Goal: Task Accomplishment & Management: Manage account settings

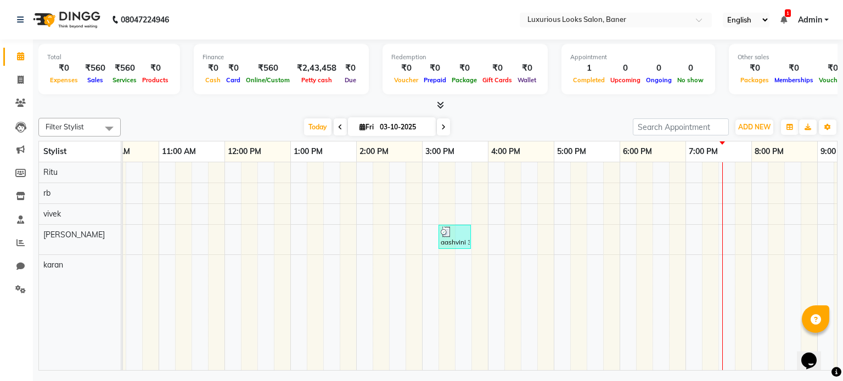
scroll to position [0, 97]
click at [608, 170] on div "aashvini 37-12-19, TK01, 03:15 PM-03:45 PM, Women Cartridge Waxing - Full Arms" at bounding box center [487, 266] width 922 height 209
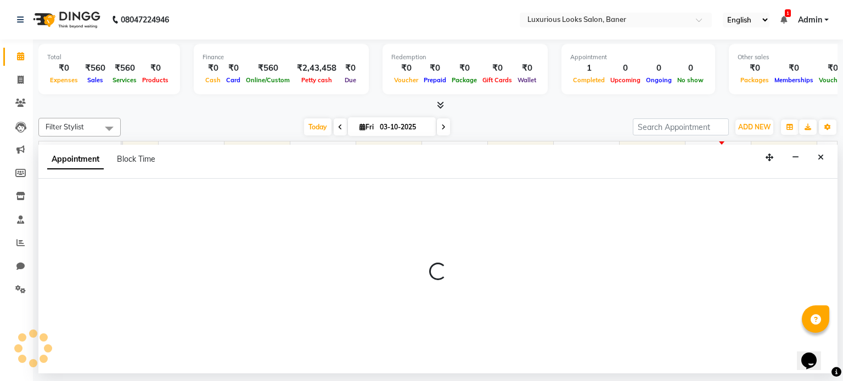
select select "68794"
select select "1065"
select select "tentative"
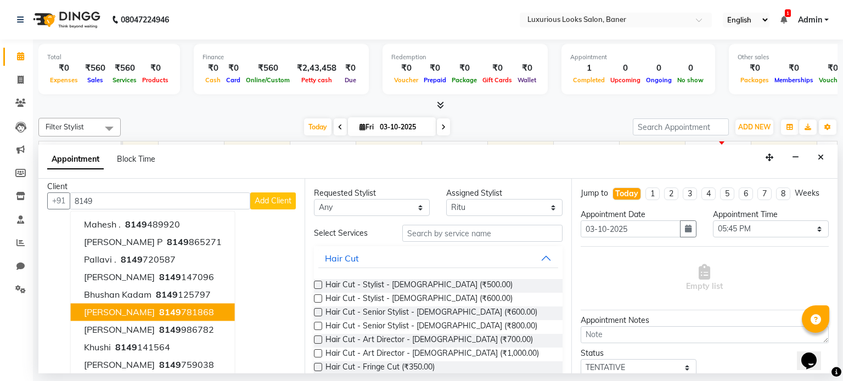
scroll to position [0, 0]
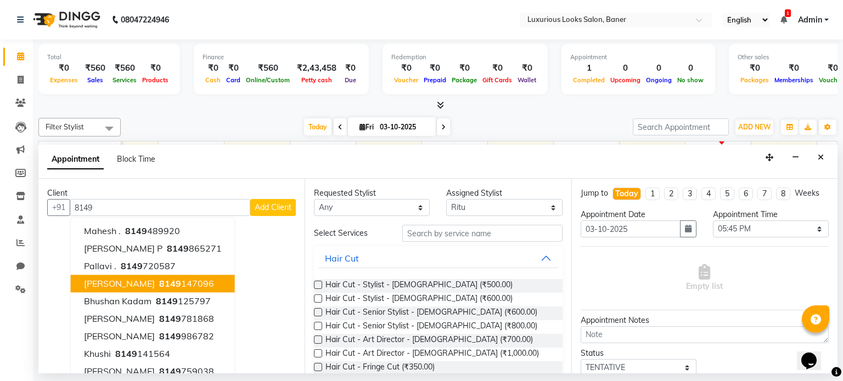
click at [0, 63] on li "Calendar" at bounding box center [16, 57] width 33 height 24
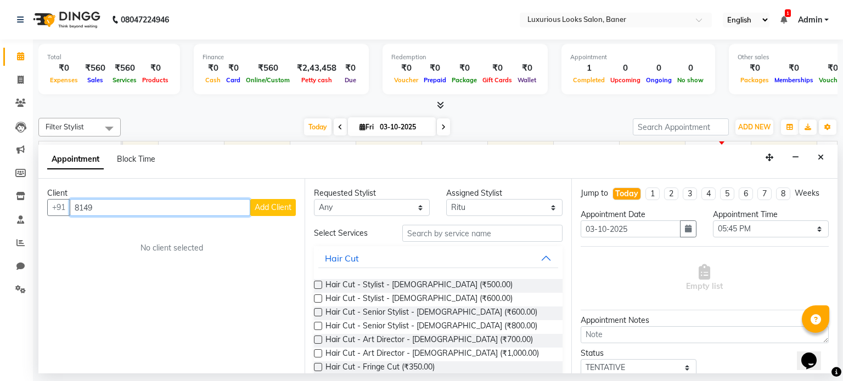
click at [100, 212] on input "8149" at bounding box center [160, 207] width 181 height 17
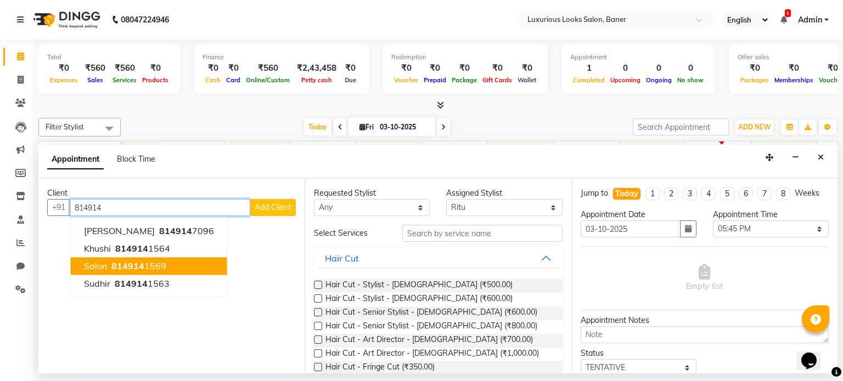
click at [104, 261] on span "Salon" at bounding box center [95, 266] width 23 height 11
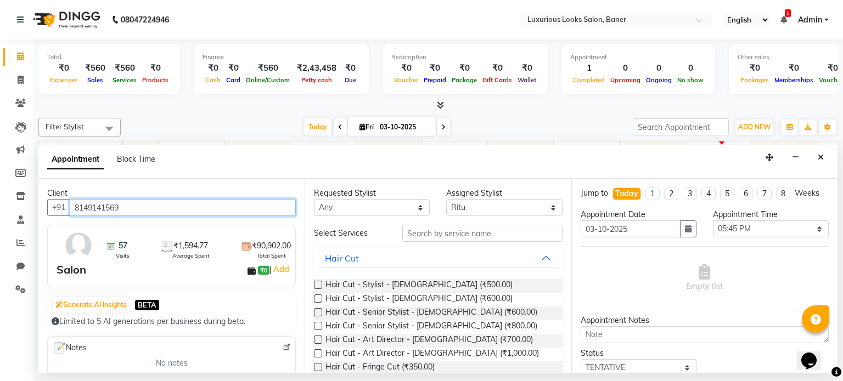
type input "8149141569"
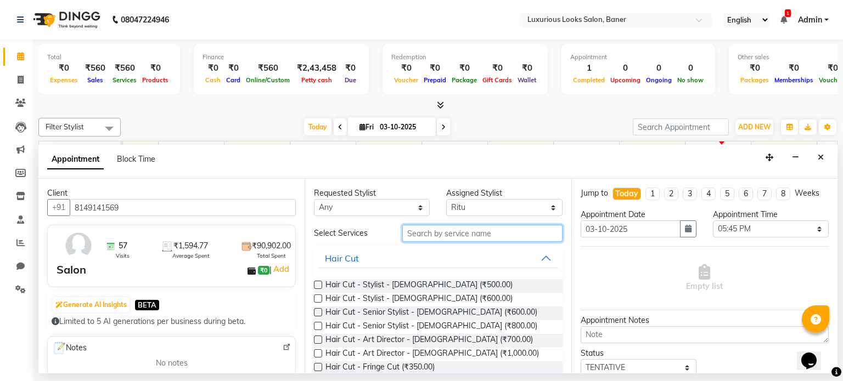
click at [413, 234] on input "text" at bounding box center [482, 233] width 160 height 17
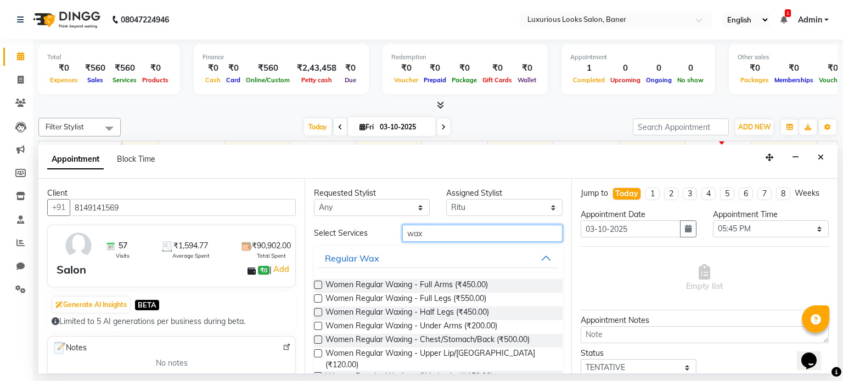
type input "wax"
click at [317, 283] on label at bounding box center [318, 285] width 8 height 8
click at [317, 283] on input "checkbox" at bounding box center [317, 286] width 7 height 7
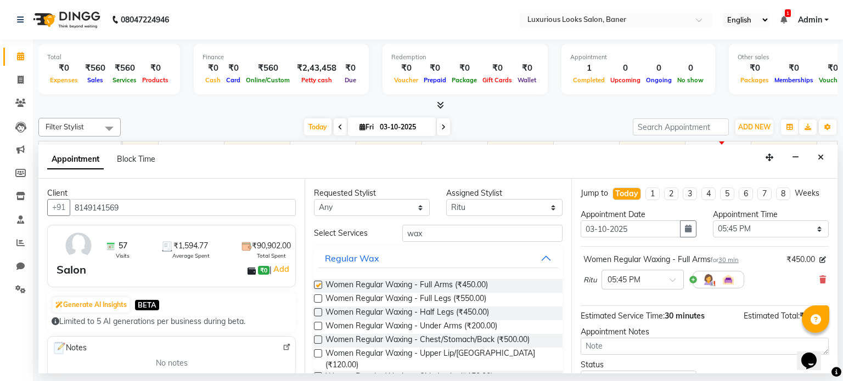
checkbox input "false"
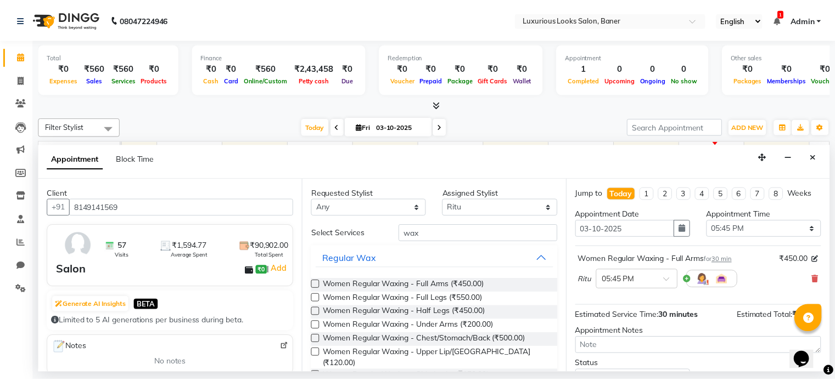
scroll to position [83, 0]
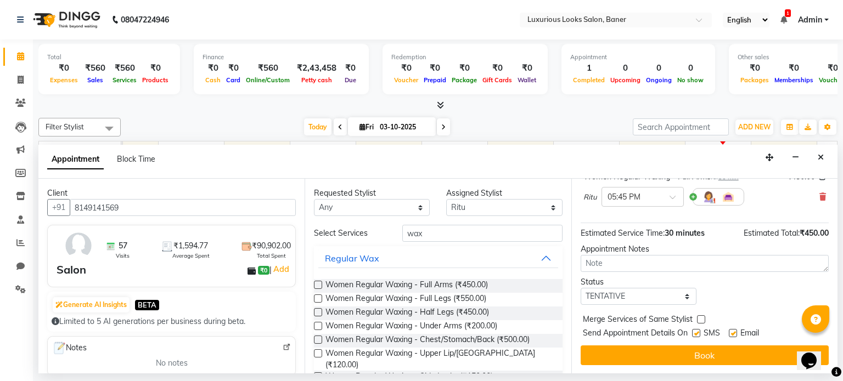
click at [730, 329] on label at bounding box center [733, 333] width 8 height 8
click at [730, 331] on input "checkbox" at bounding box center [732, 334] width 7 height 7
checkbox input "false"
click at [696, 334] on label at bounding box center [696, 333] width 8 height 8
click at [696, 334] on input "checkbox" at bounding box center [695, 334] width 7 height 7
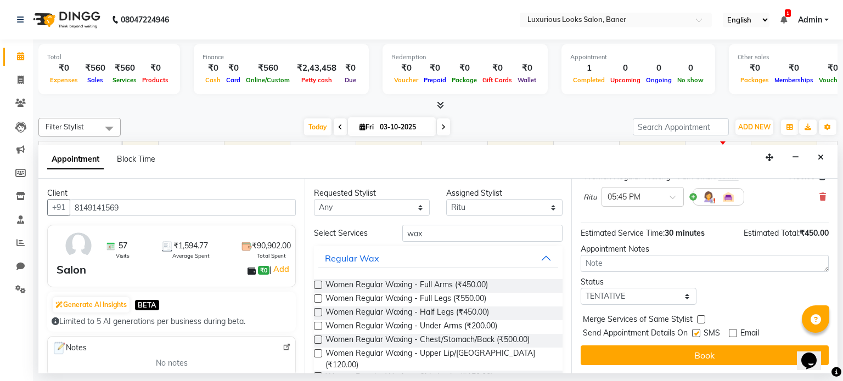
checkbox input "false"
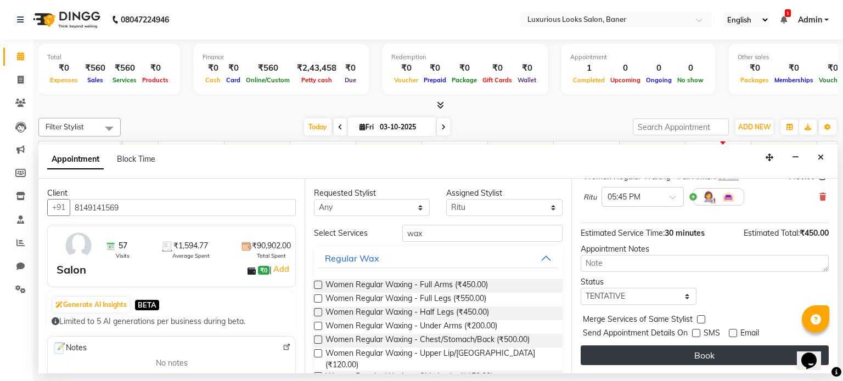
click at [695, 350] on button "Book" at bounding box center [705, 356] width 248 height 20
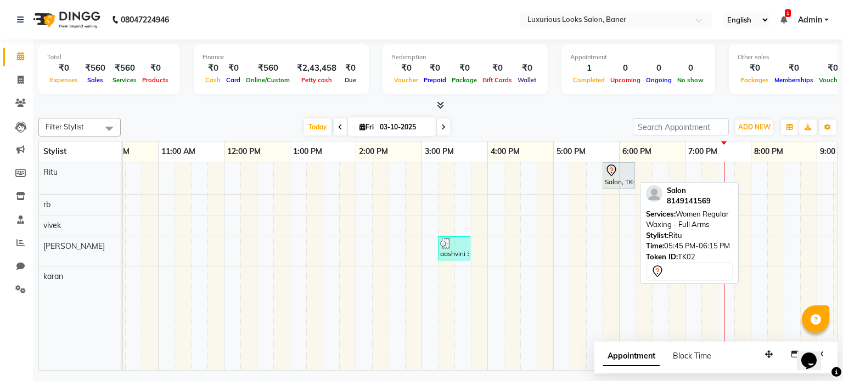
click at [619, 180] on div "Salon, TK02, 05:45 PM-06:15 PM, Women Regular Waxing - Full Arms" at bounding box center [619, 175] width 30 height 23
select select "7"
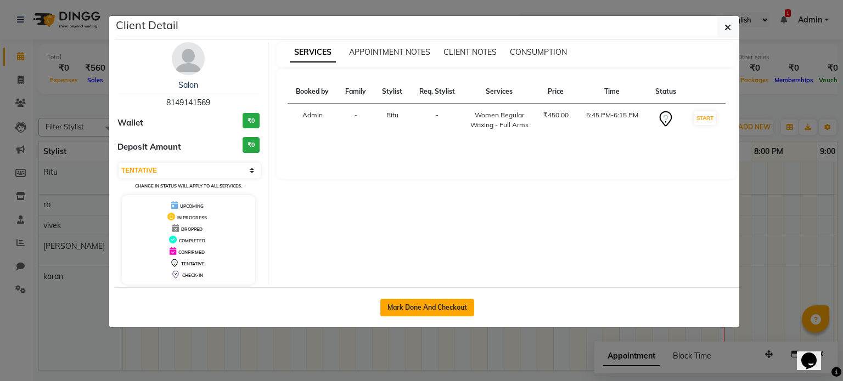
click at [429, 310] on button "Mark Done And Checkout" at bounding box center [427, 308] width 94 height 18
select select "service"
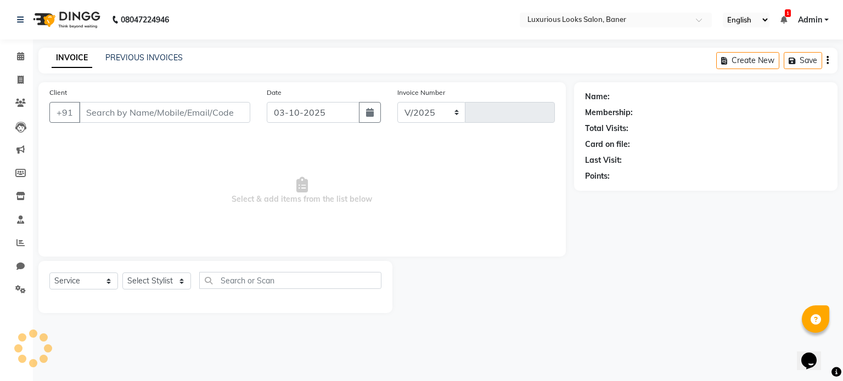
select select "7573"
type input "0916"
type input "8149141569"
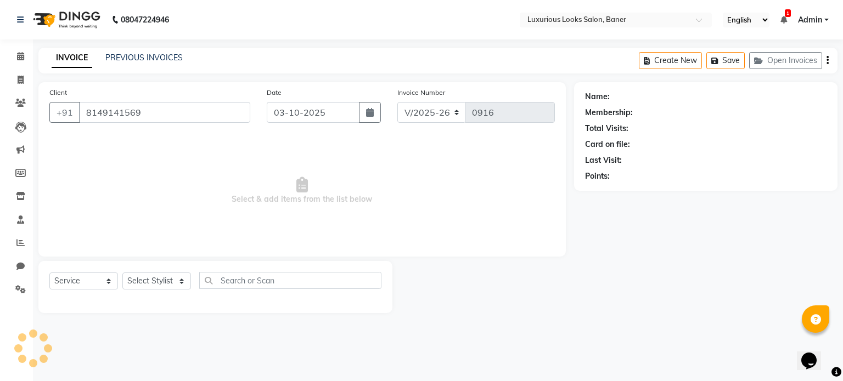
select select "68794"
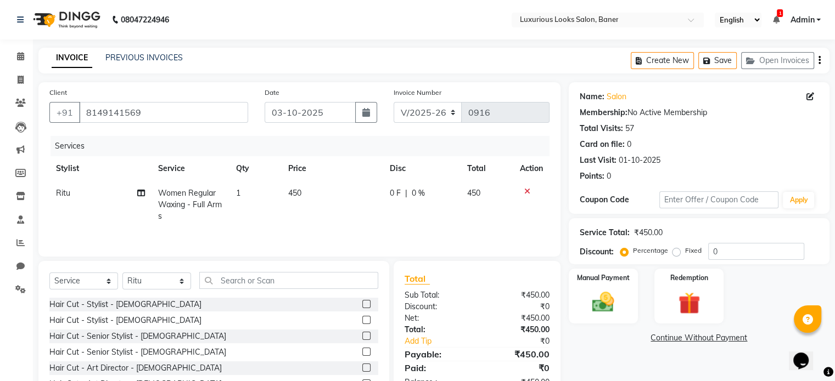
click at [395, 194] on span "0 F" at bounding box center [395, 194] width 11 height 12
select select "68794"
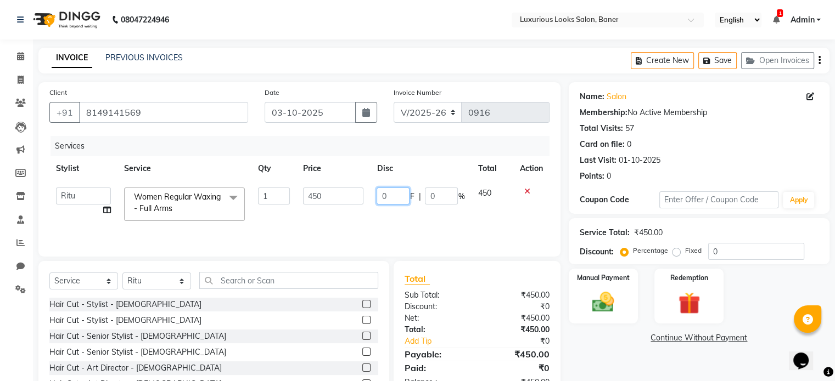
click at [395, 194] on input "0" at bounding box center [392, 196] width 33 height 17
type input "30"
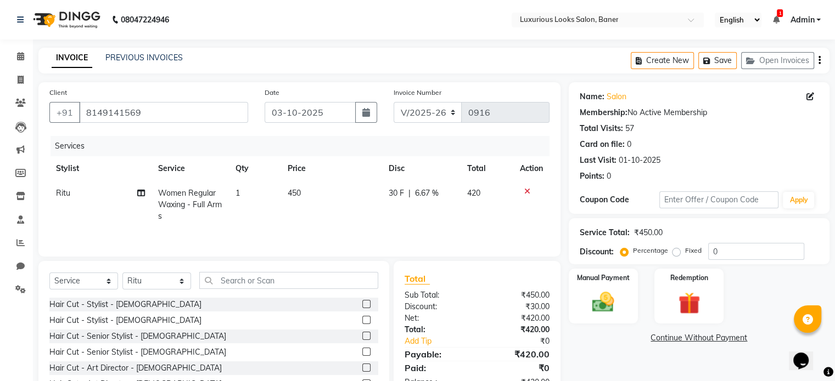
click at [386, 215] on td "30 F | 6.67 %" at bounding box center [421, 205] width 78 height 48
select select "68794"
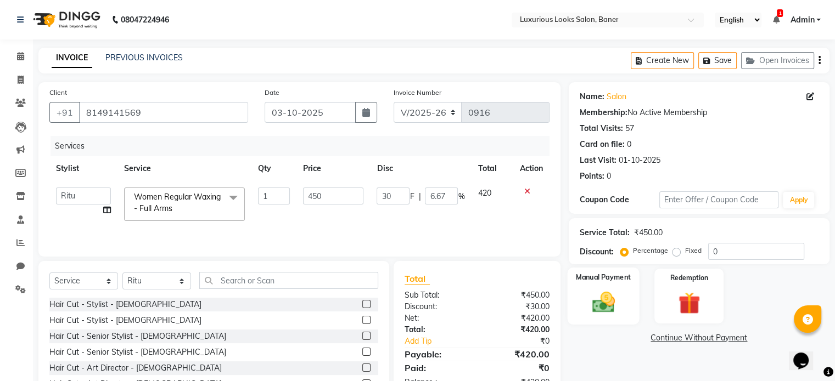
click at [594, 282] on label "Manual Payment" at bounding box center [603, 277] width 55 height 10
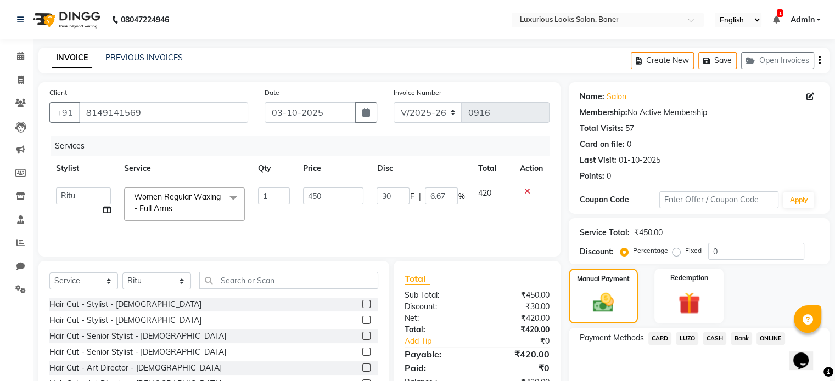
click at [775, 339] on span "ONLINE" at bounding box center [770, 339] width 29 height 13
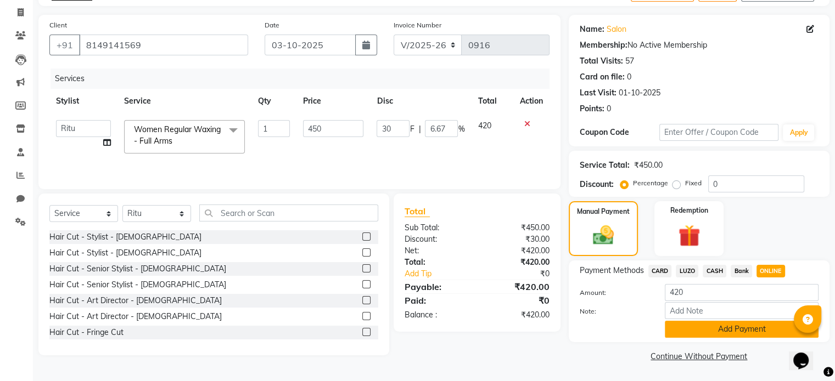
click at [707, 329] on button "Add Payment" at bounding box center [742, 329] width 154 height 17
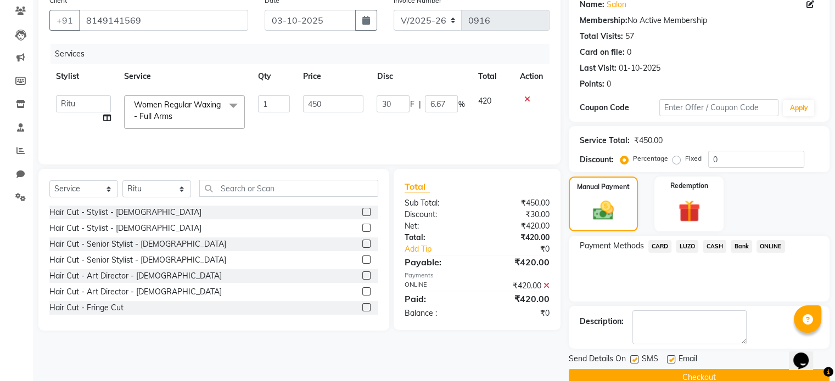
scroll to position [113, 0]
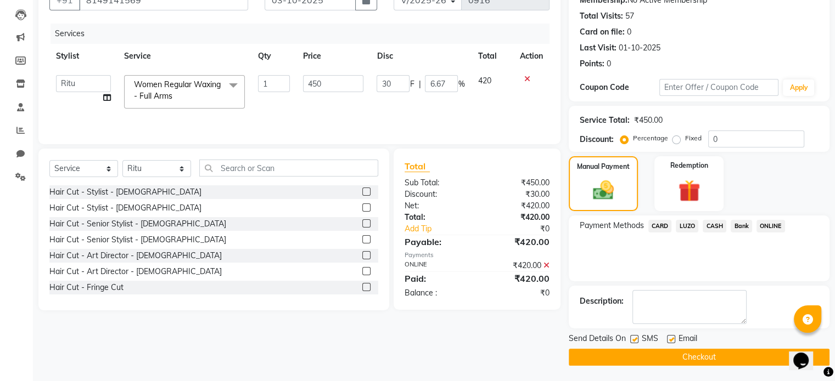
click at [668, 340] on label at bounding box center [671, 339] width 8 height 8
click at [668, 340] on input "checkbox" at bounding box center [670, 339] width 7 height 7
checkbox input "false"
click at [634, 338] on label at bounding box center [634, 339] width 8 height 8
click at [634, 338] on input "checkbox" at bounding box center [633, 339] width 7 height 7
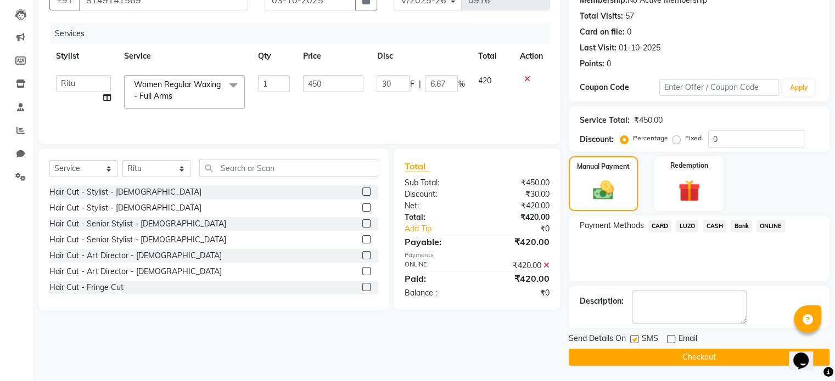
checkbox input "false"
click at [634, 355] on button "Checkout" at bounding box center [699, 357] width 261 height 17
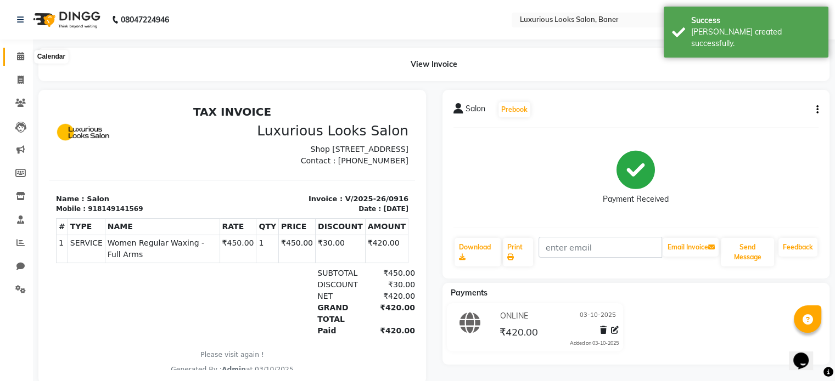
click at [16, 54] on span at bounding box center [20, 56] width 19 height 13
